Goal: Communication & Community: Answer question/provide support

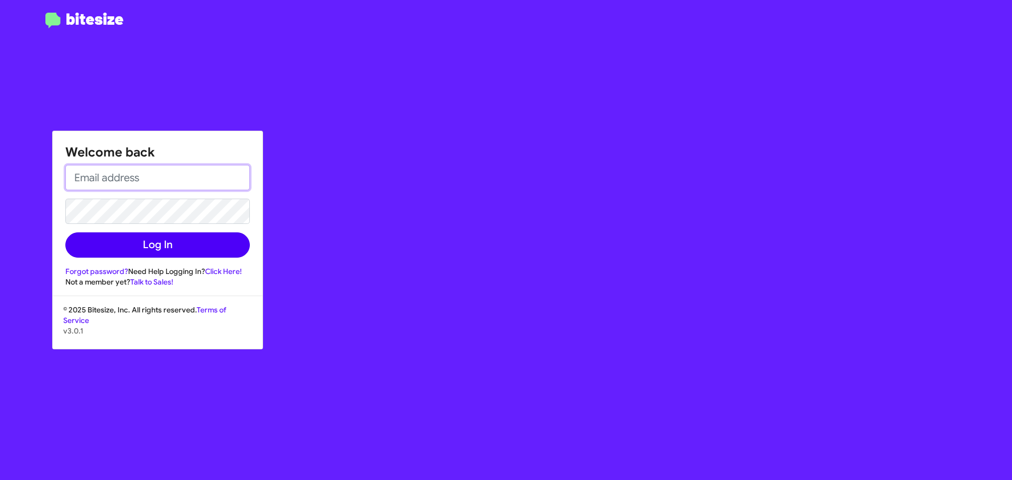
type input "[EMAIL_ADDRESS][DOMAIN_NAME]"
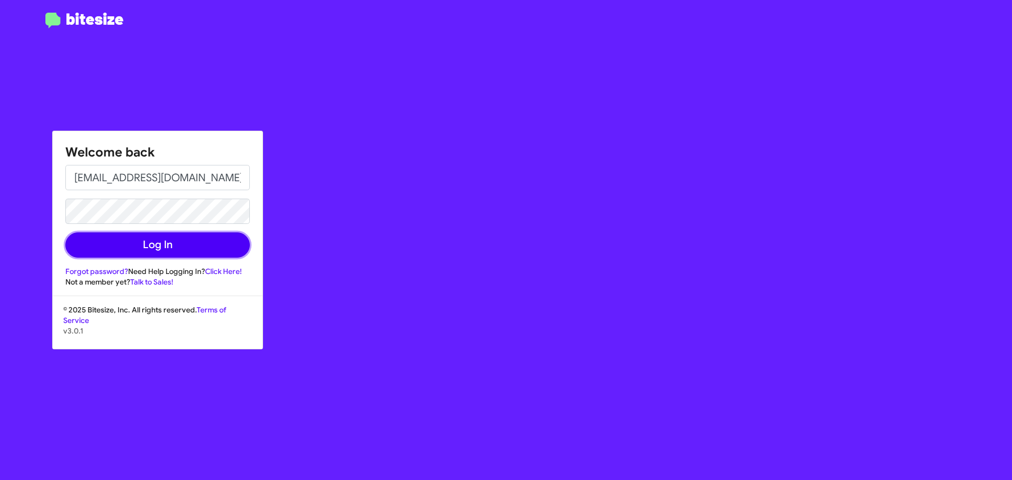
click at [119, 250] on button "Log In" at bounding box center [157, 245] width 185 height 25
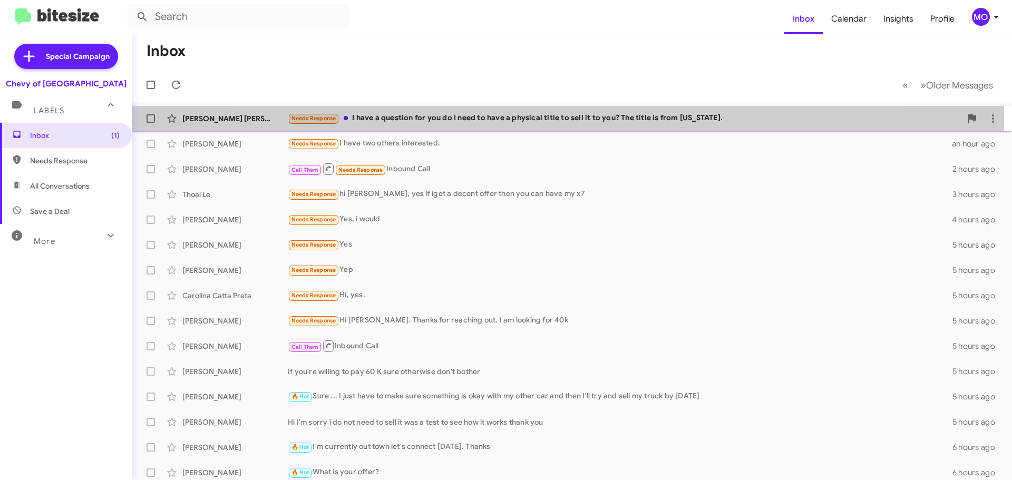
click at [552, 120] on div "Needs Response I have a question for you do I need to have a physical title to …" at bounding box center [625, 118] width 674 height 12
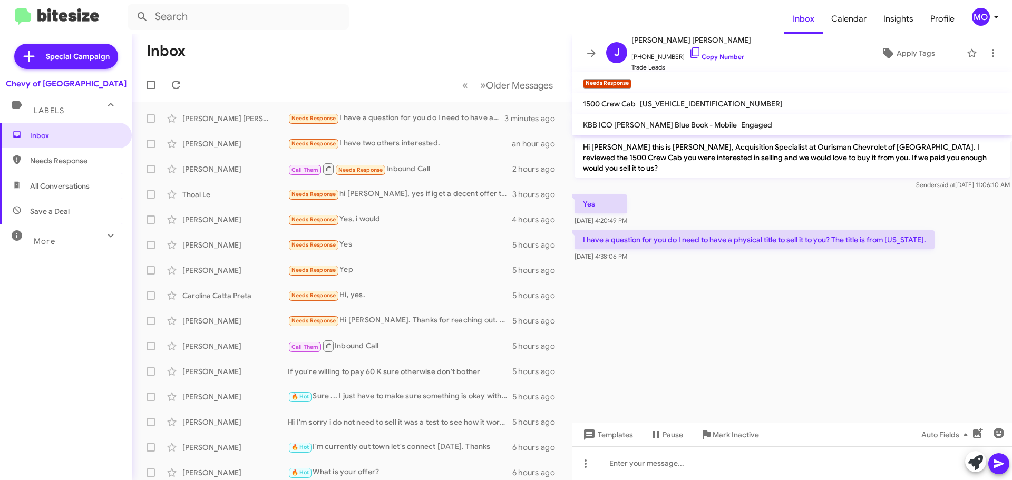
click at [691, 105] on span "[US_VEHICLE_IDENTIFICATION_NUMBER]" at bounding box center [711, 103] width 143 height 9
copy span "[US_VEHICLE_IDENTIFICATION_NUMBER]"
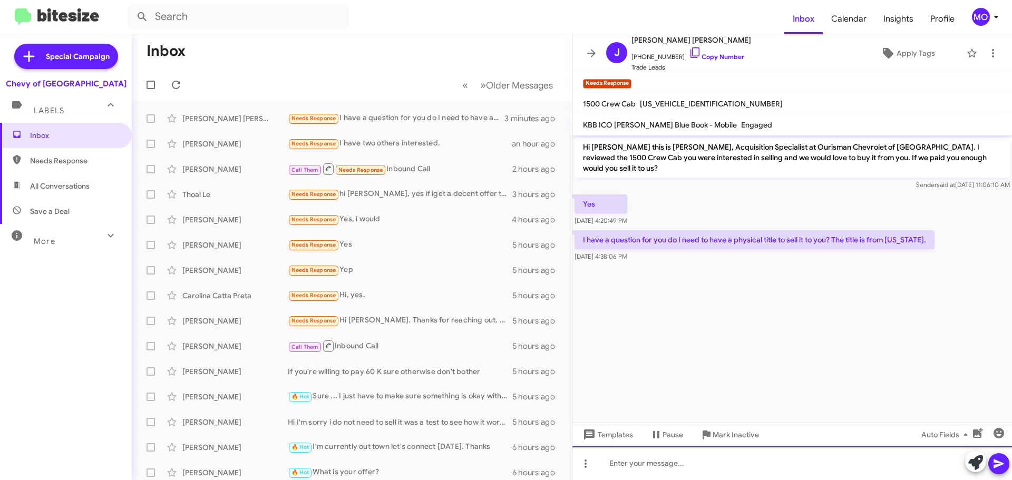
click at [691, 464] on div at bounding box center [793, 464] width 440 height 34
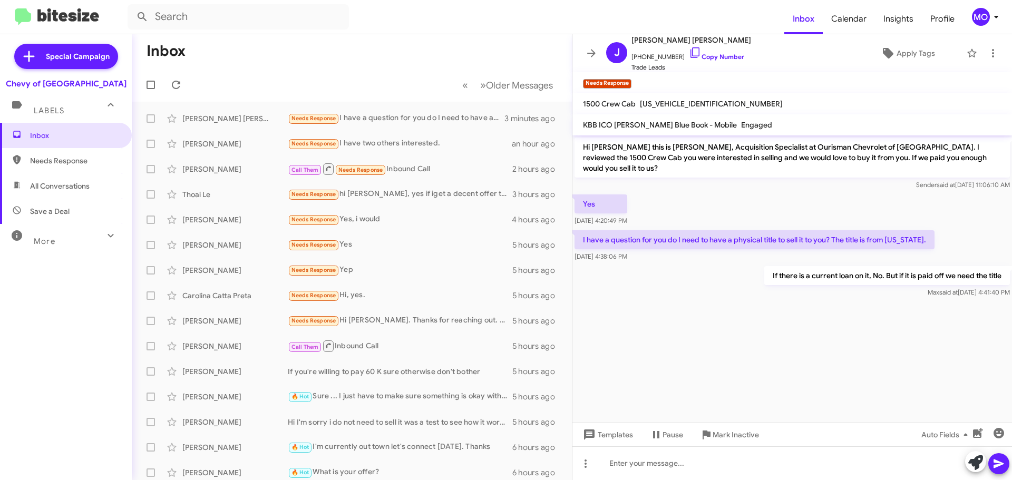
click at [267, 47] on mat-toolbar-row "Inbox" at bounding box center [352, 51] width 440 height 34
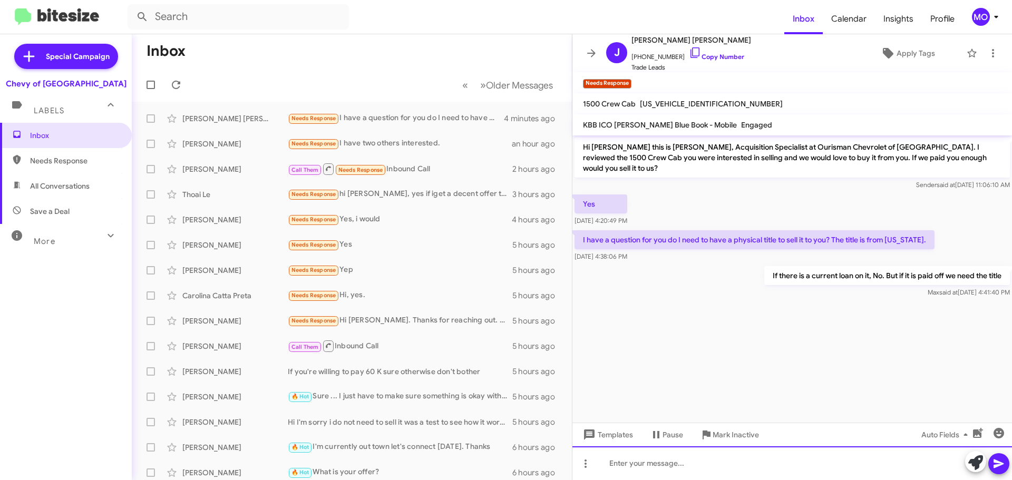
click at [713, 469] on div at bounding box center [793, 464] width 440 height 34
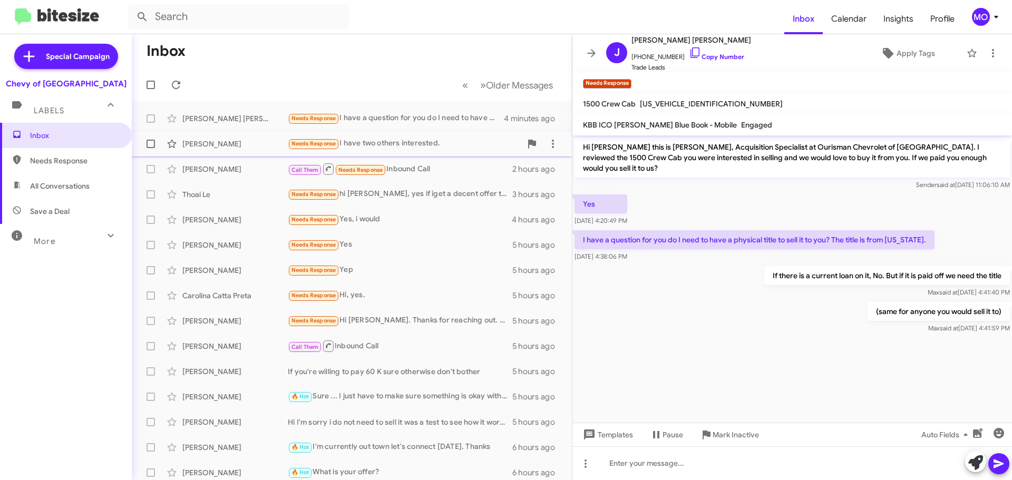
click at [411, 147] on div "Needs Response I have two others interested." at bounding box center [405, 144] width 234 height 12
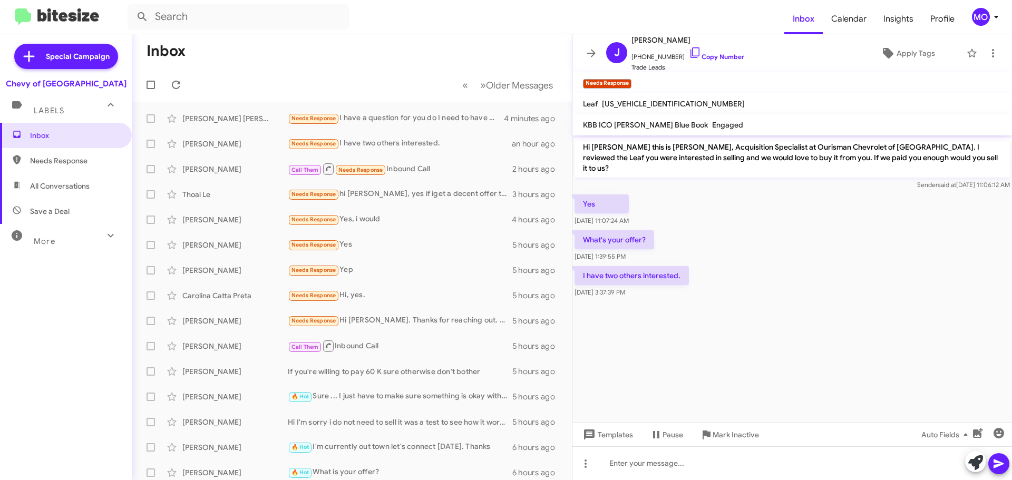
click at [661, 106] on span "[US_VEHICLE_IDENTIFICATION_NUMBER]" at bounding box center [673, 103] width 143 height 9
copy span "[US_VEHICLE_IDENTIFICATION_NUMBER]"
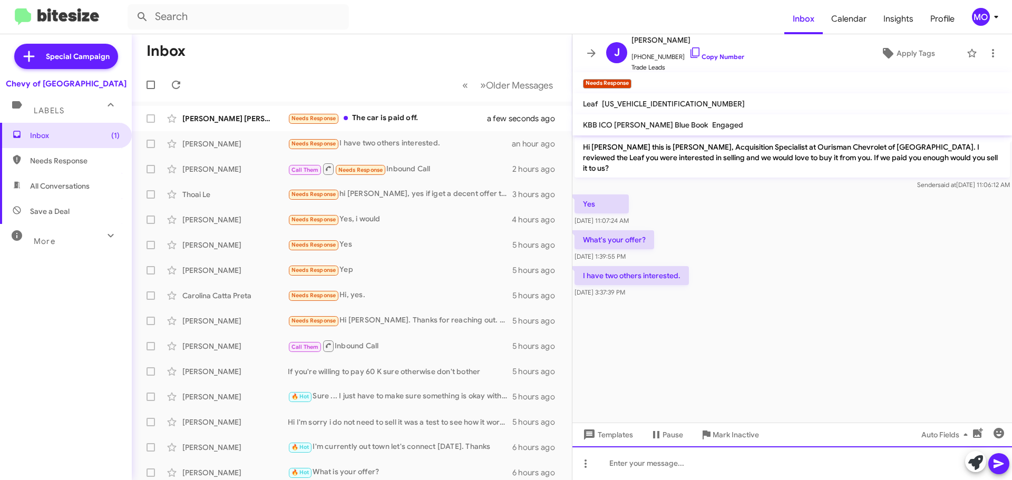
click at [672, 466] on div at bounding box center [793, 464] width 440 height 34
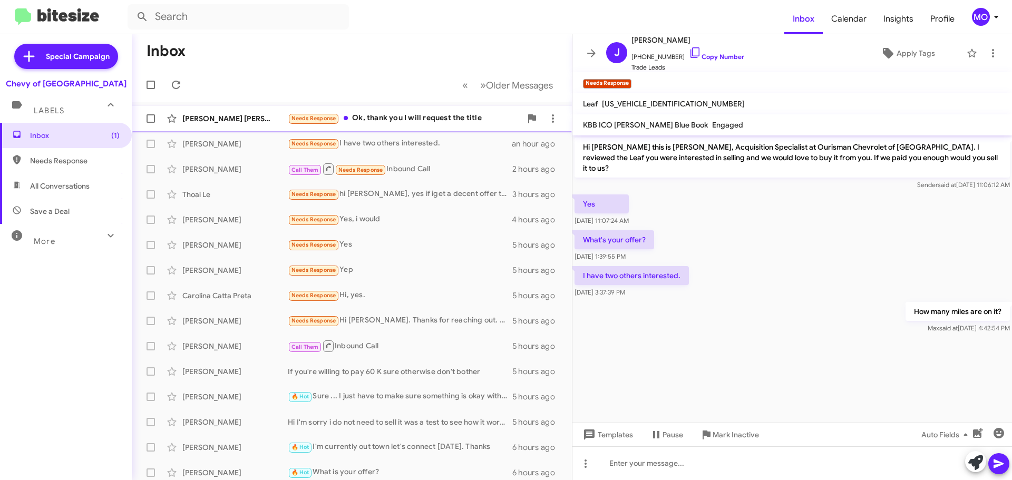
click at [367, 128] on div "[PERSON_NAME] [PERSON_NAME] Needs Response Ok, thank you I will request the tit…" at bounding box center [351, 118] width 423 height 21
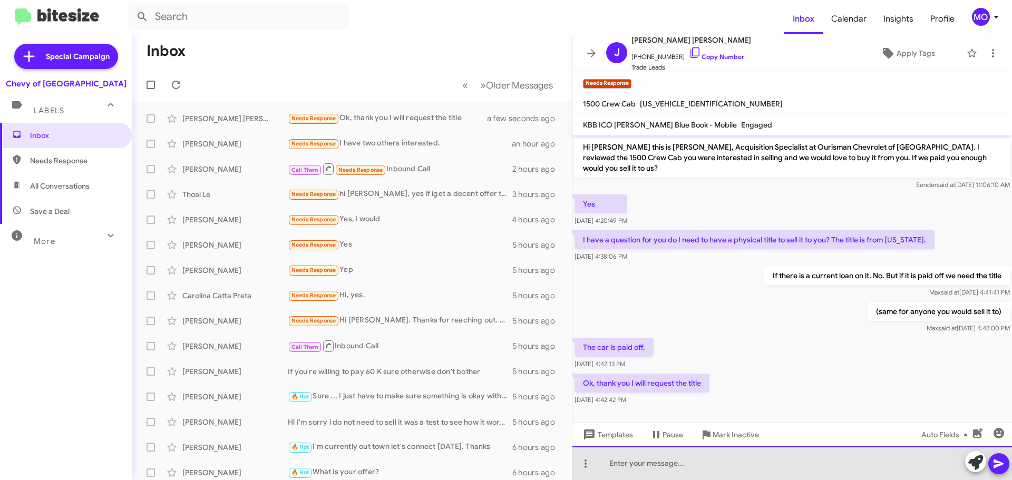
click at [701, 461] on div at bounding box center [793, 464] width 440 height 34
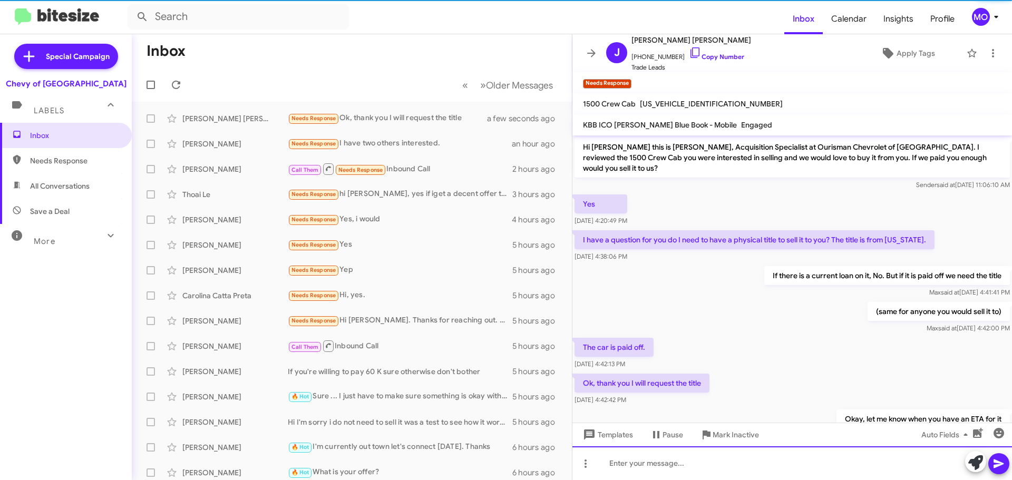
scroll to position [31, 0]
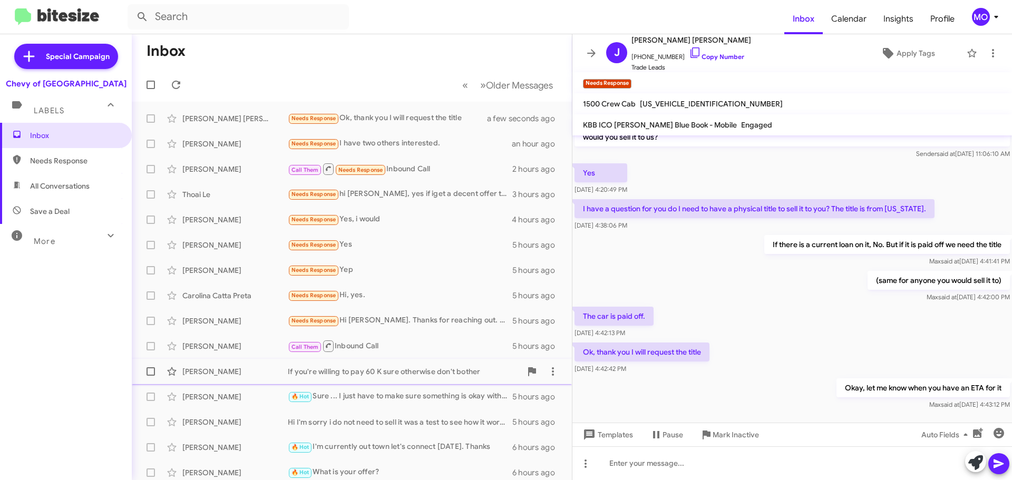
click at [408, 373] on div "If you're willing to pay 60 K sure otherwise don't bother" at bounding box center [405, 371] width 234 height 11
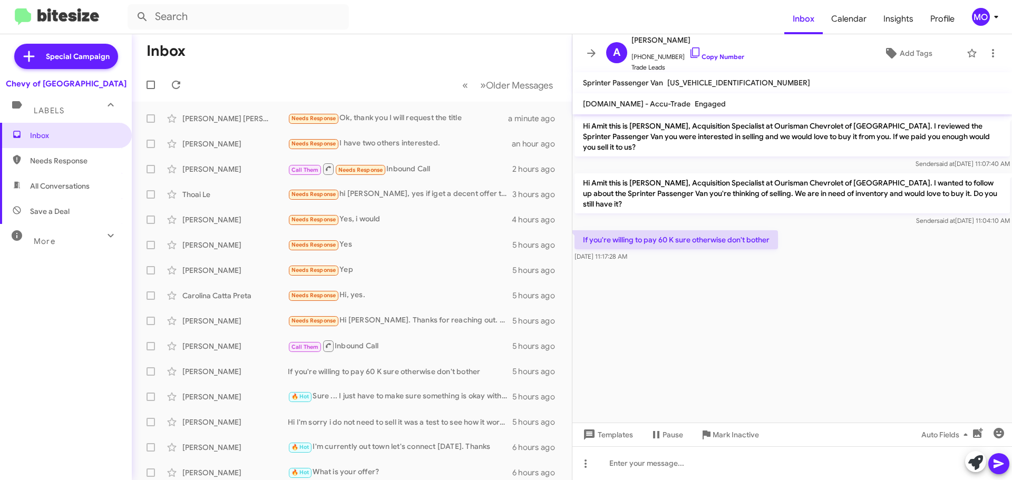
click at [706, 82] on span "[US_VEHICLE_IDENTIFICATION_NUMBER]" at bounding box center [739, 82] width 143 height 9
copy span "[US_VEHICLE_IDENTIFICATION_NUMBER]"
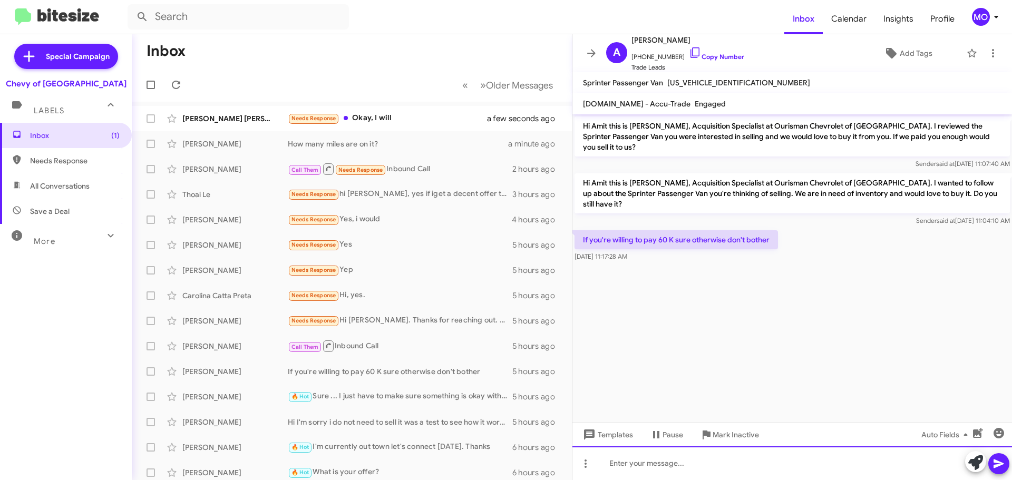
click at [634, 469] on div at bounding box center [793, 464] width 440 height 34
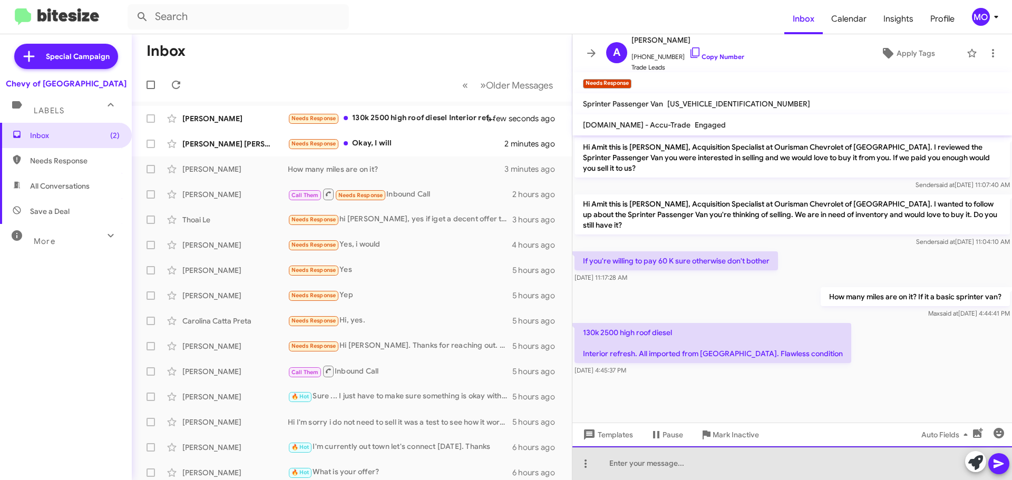
click at [705, 467] on div at bounding box center [793, 464] width 440 height 34
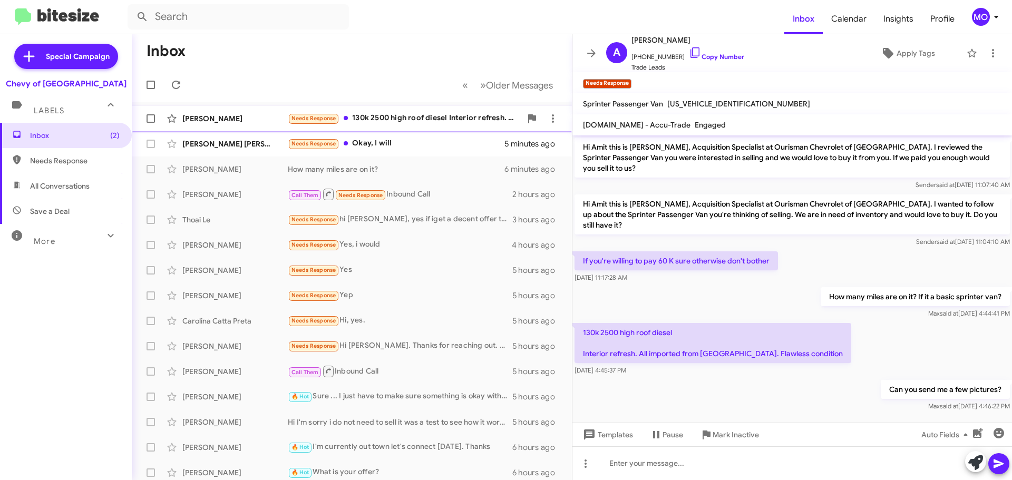
click at [408, 113] on div "Needs Response 130k 2500 high roof diesel Interior refresh. All imported from […" at bounding box center [405, 118] width 234 height 12
click at [379, 144] on div "Needs Response Okay, I will" at bounding box center [405, 144] width 234 height 12
